Goal: Task Accomplishment & Management: Complete application form

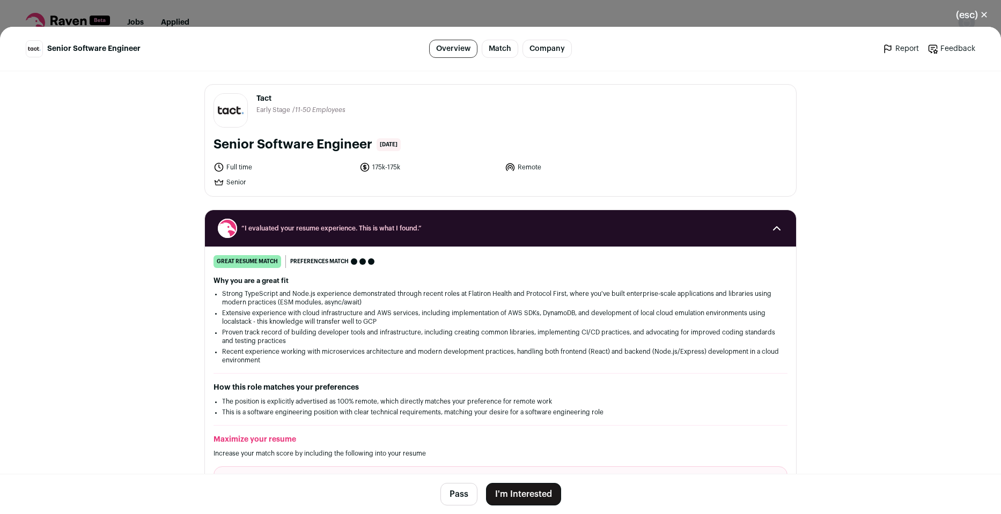
drag, startPoint x: 211, startPoint y: 143, endPoint x: 367, endPoint y: 140, distance: 156.1
click at [367, 140] on h1 "Senior Software Engineer" at bounding box center [292, 144] width 159 height 17
copy h1 "Senior Software Engineer"
drag, startPoint x: 897, startPoint y: 47, endPoint x: 871, endPoint y: 252, distance: 206.5
click at [871, 252] on main "Senior Software Engineer Overview Match Company Report Feedback Report Feedback…" at bounding box center [500, 270] width 1001 height 487
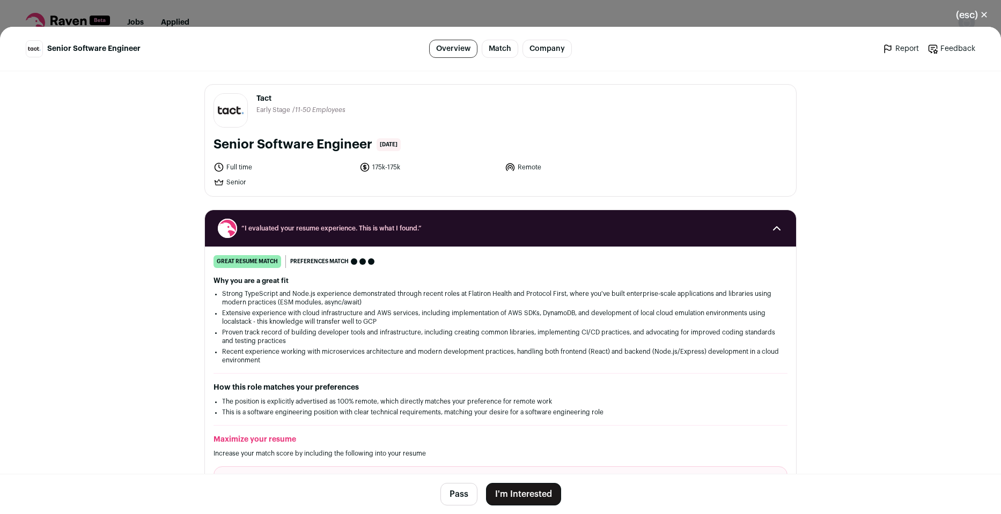
click at [495, 46] on link "Match" at bounding box center [500, 49] width 36 height 18
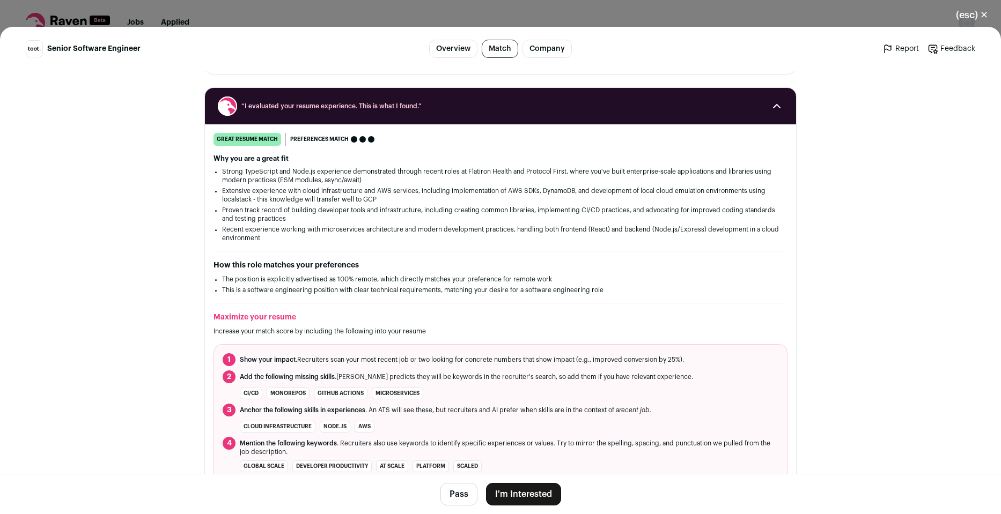
scroll to position [132, 0]
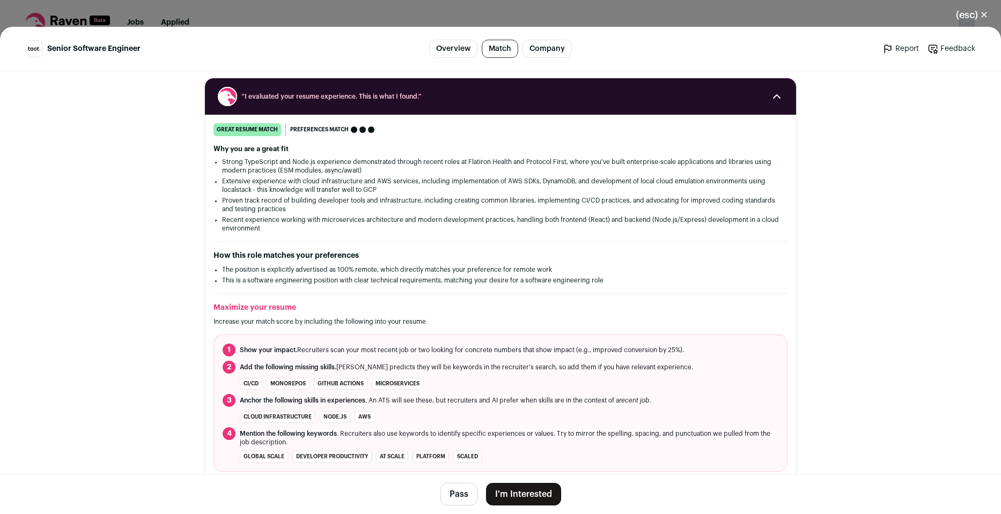
click at [451, 47] on link "Overview" at bounding box center [453, 49] width 48 height 18
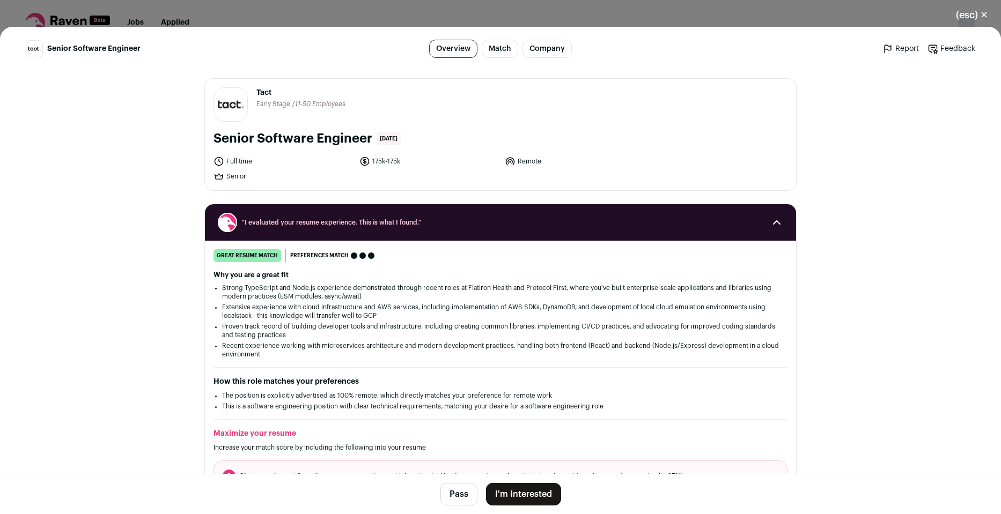
scroll to position [6, 0]
click at [502, 495] on button "I'm Interested" at bounding box center [523, 494] width 75 height 23
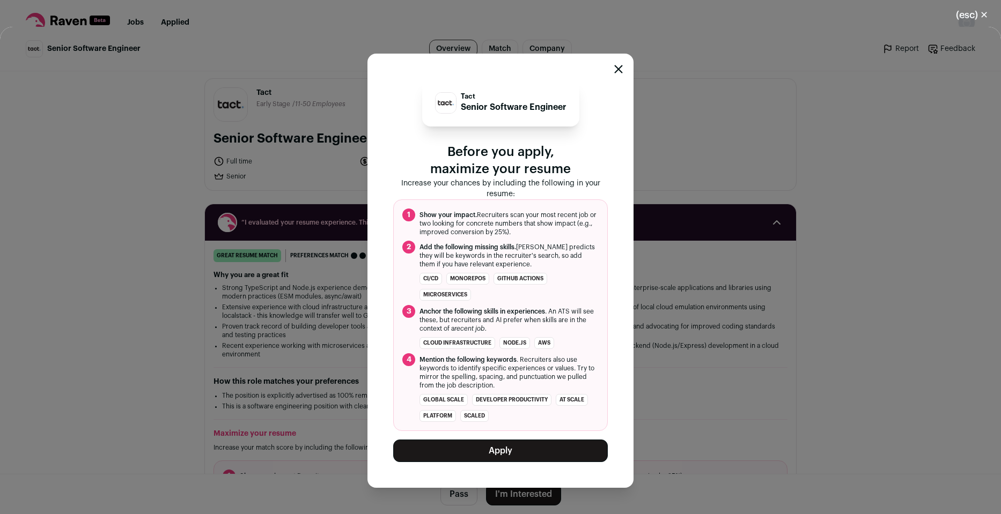
click at [517, 450] on button "Apply" at bounding box center [500, 451] width 214 height 23
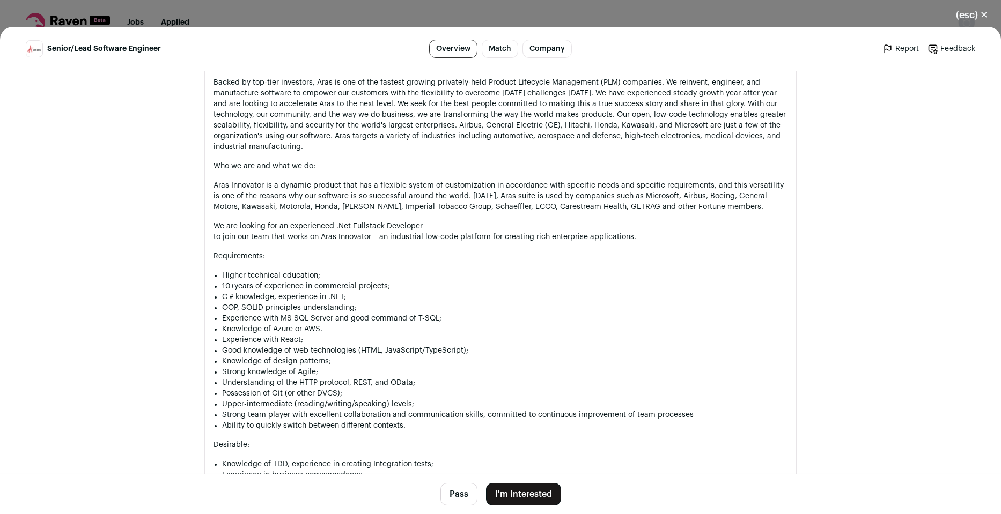
scroll to position [643, 0]
